Goal: Information Seeking & Learning: Learn about a topic

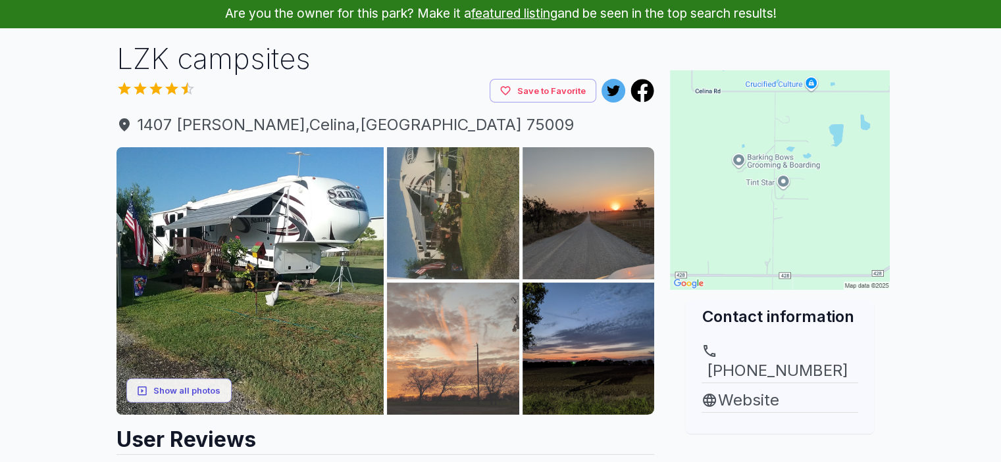
scroll to position [132, 0]
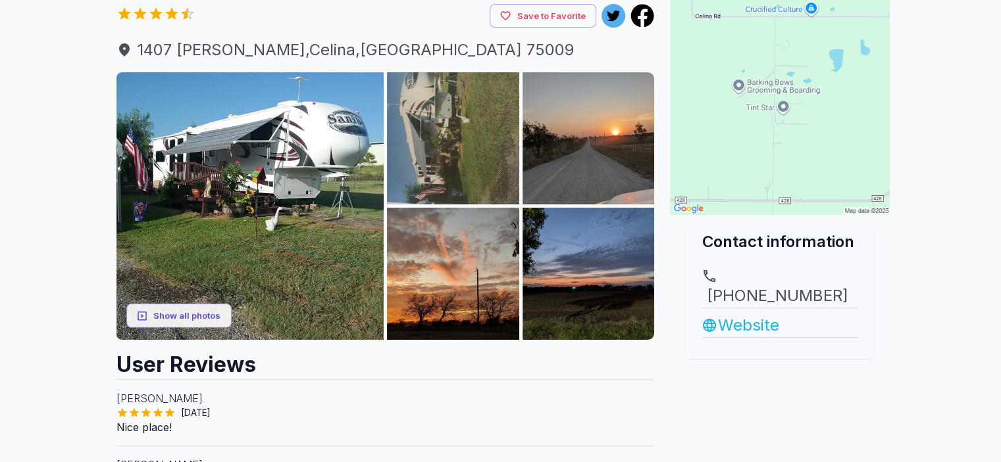
click at [742, 314] on link "Website" at bounding box center [779, 326] width 157 height 24
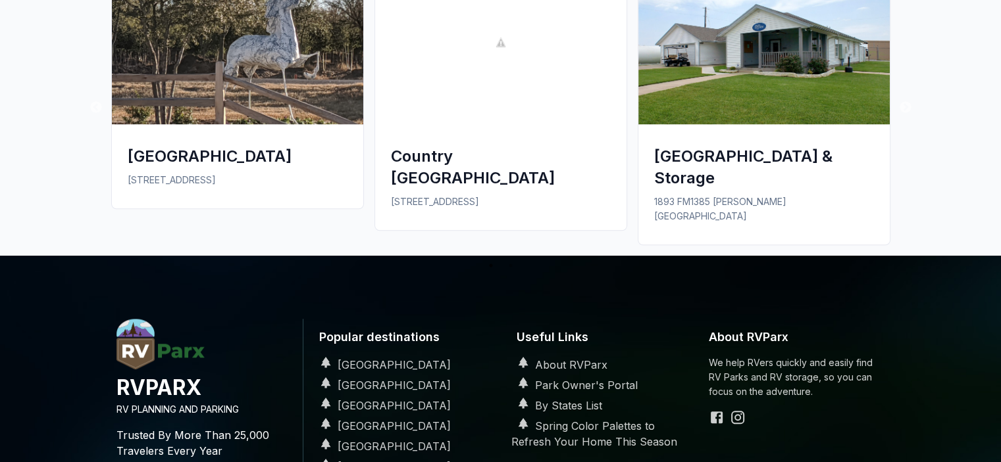
scroll to position [1025, 0]
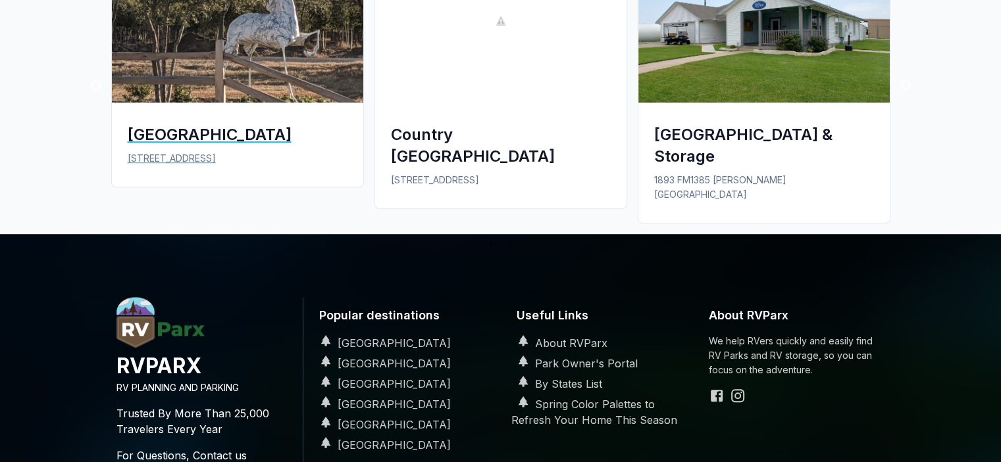
click at [214, 134] on div "[GEOGRAPHIC_DATA]" at bounding box center [238, 135] width 220 height 22
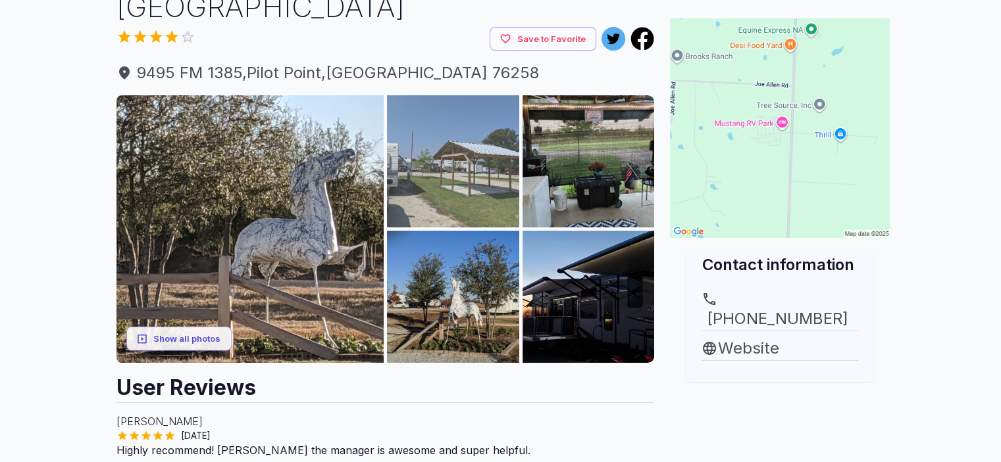
scroll to position [132, 0]
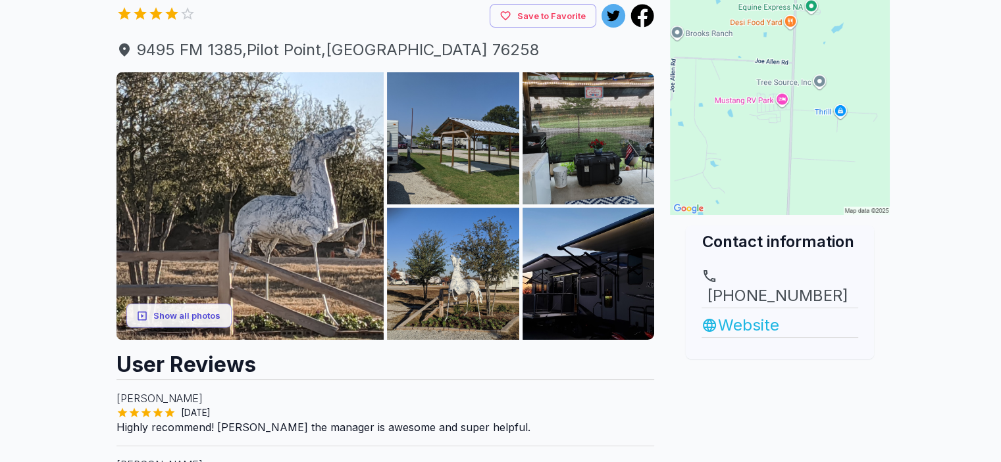
click at [727, 314] on link "Website" at bounding box center [779, 326] width 157 height 24
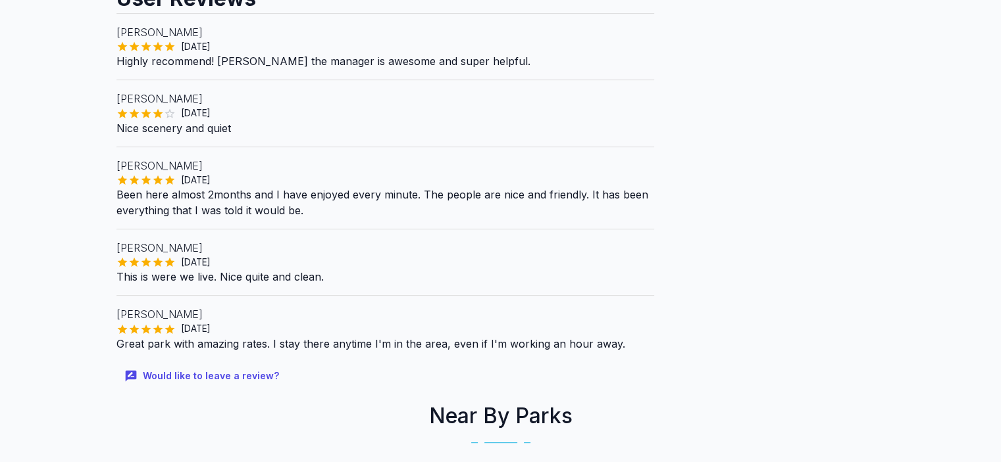
scroll to position [536, 0]
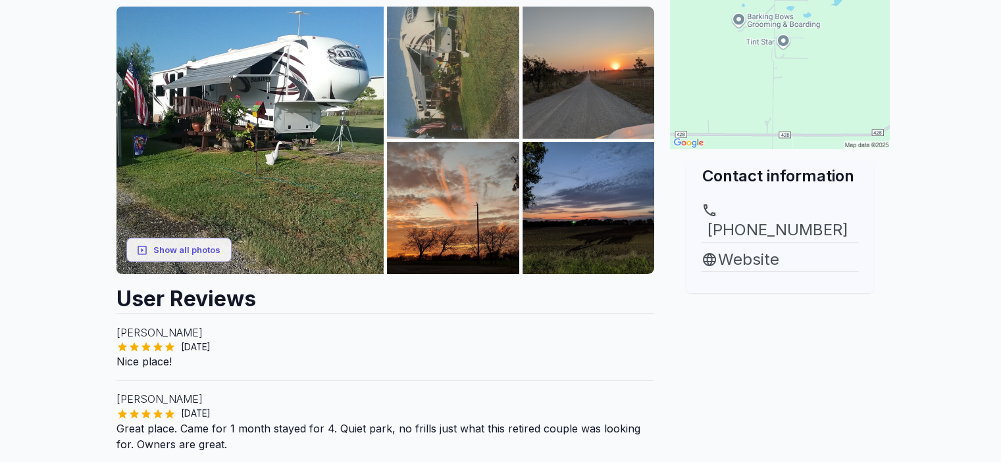
scroll to position [132, 0]
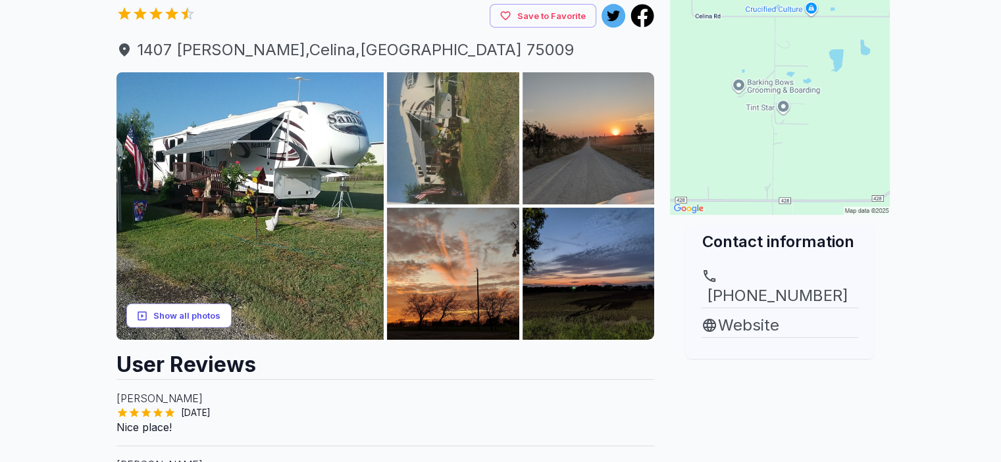
click at [210, 313] on button "Show all photos" at bounding box center [178, 316] width 105 height 24
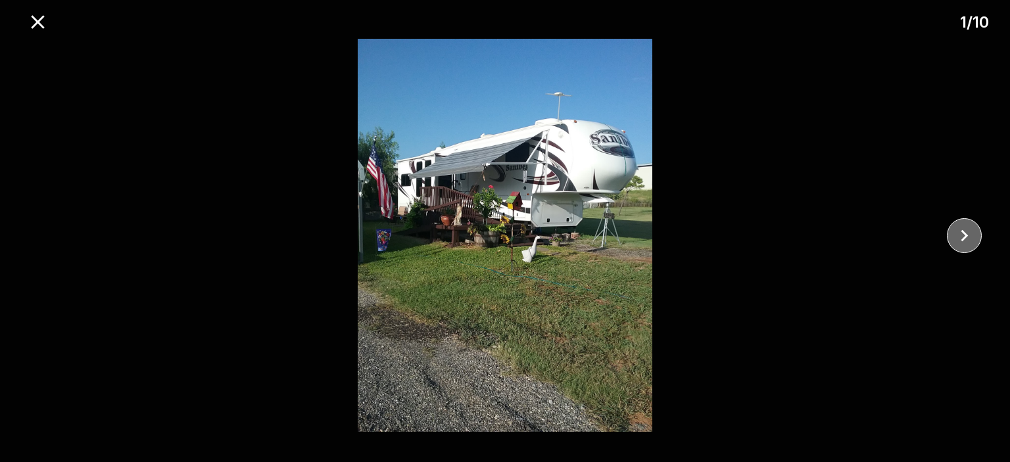
click at [956, 240] on icon "close" at bounding box center [964, 235] width 23 height 23
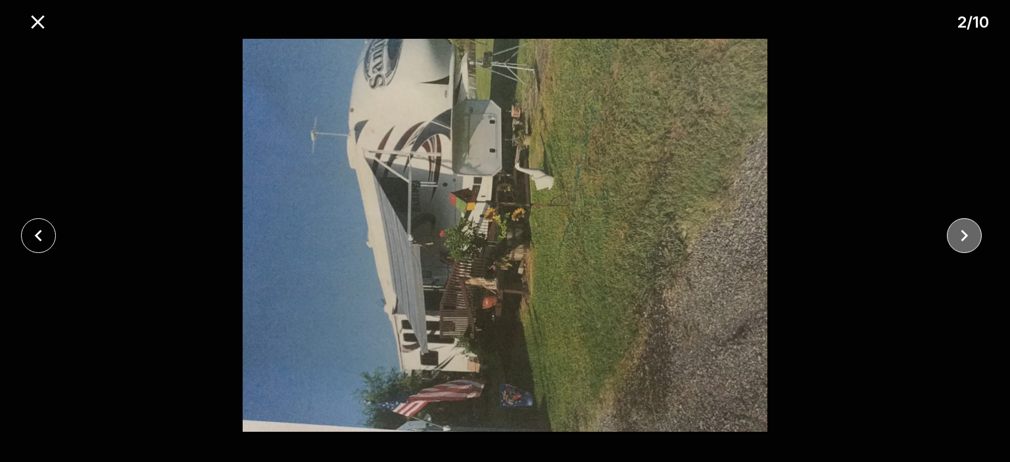
click at [956, 240] on icon "close" at bounding box center [964, 235] width 23 height 23
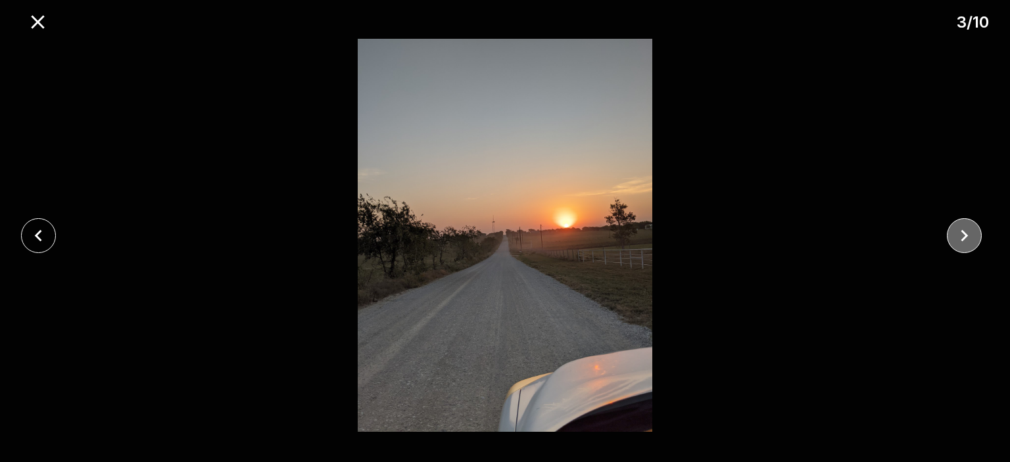
click at [956, 240] on icon "close" at bounding box center [964, 235] width 23 height 23
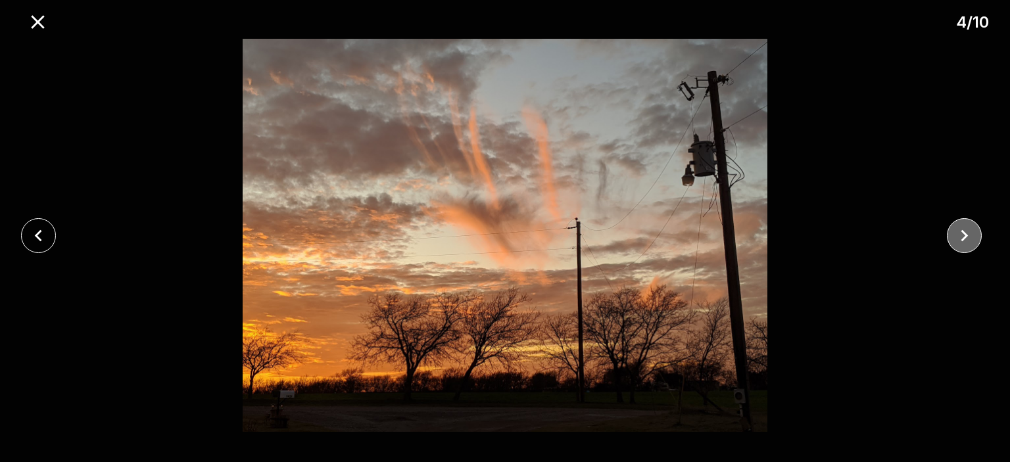
click at [956, 240] on icon "close" at bounding box center [964, 235] width 23 height 23
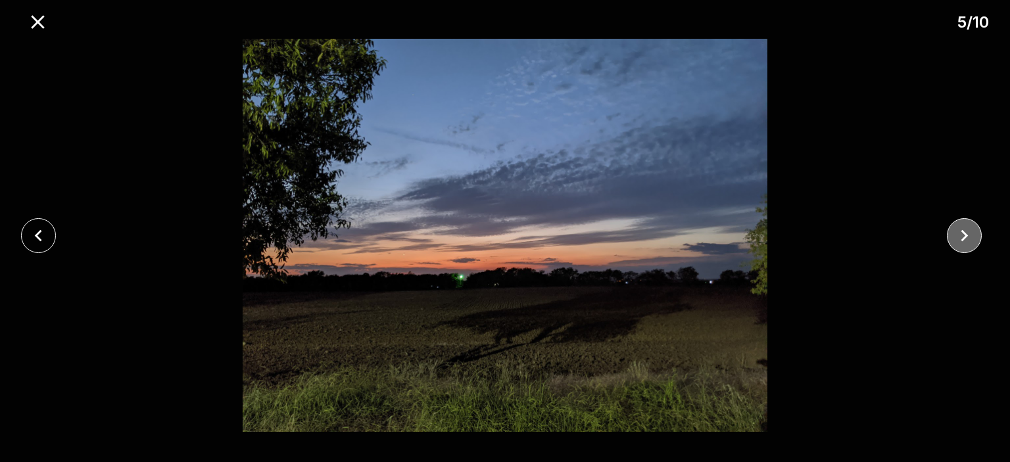
click at [956, 240] on icon "close" at bounding box center [964, 235] width 23 height 23
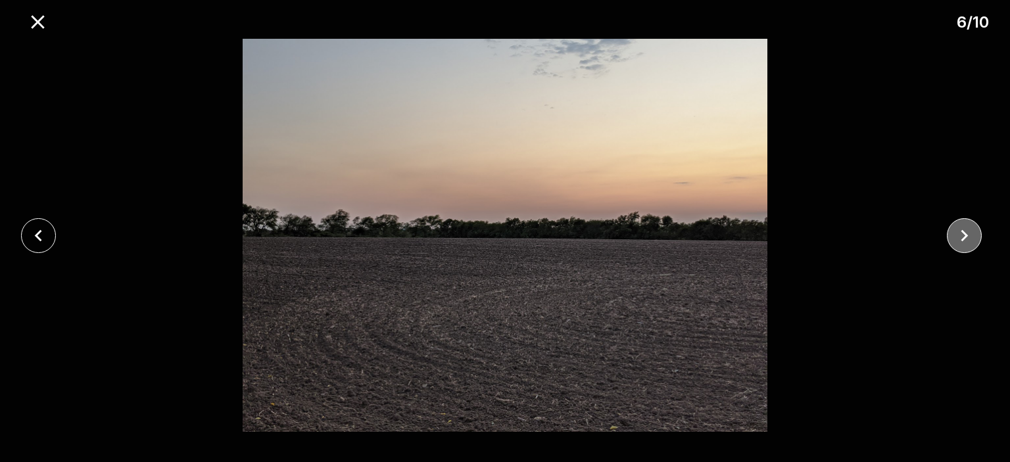
click at [956, 240] on icon "close" at bounding box center [964, 235] width 23 height 23
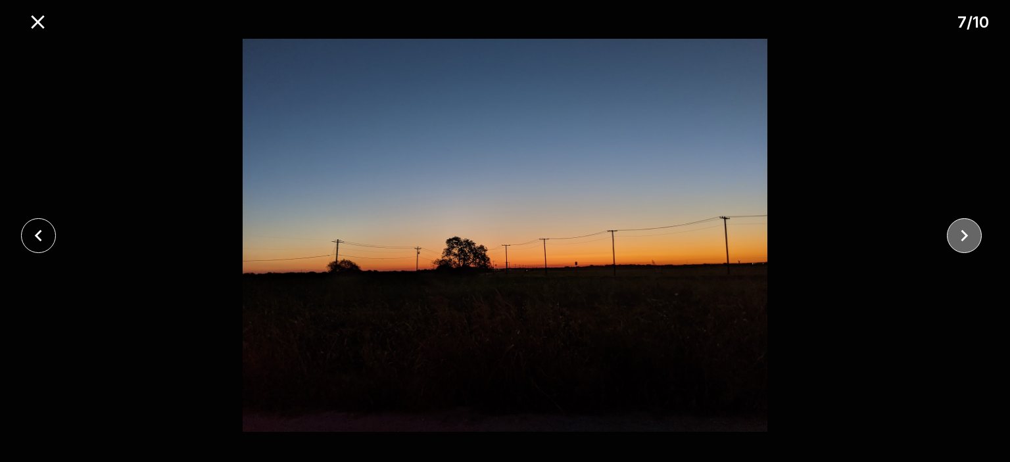
click at [956, 240] on icon "close" at bounding box center [964, 235] width 23 height 23
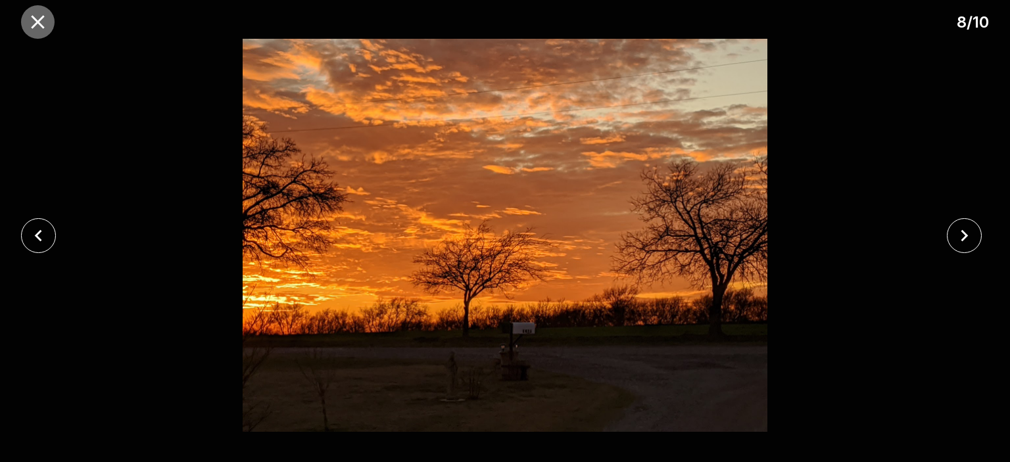
click at [34, 28] on icon "close" at bounding box center [37, 22] width 23 height 23
